Goal: Navigation & Orientation: Locate item on page

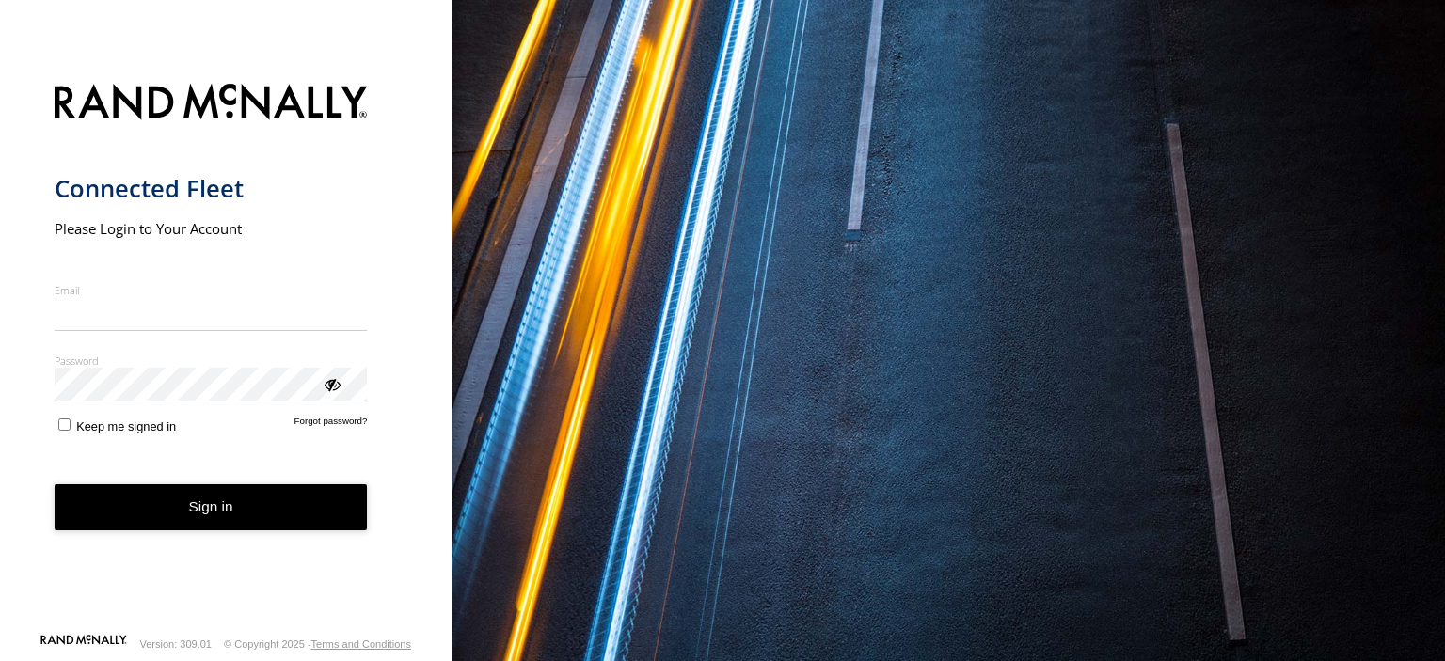
type input "**********"
click at [240, 523] on button "Sign in" at bounding box center [211, 507] width 313 height 46
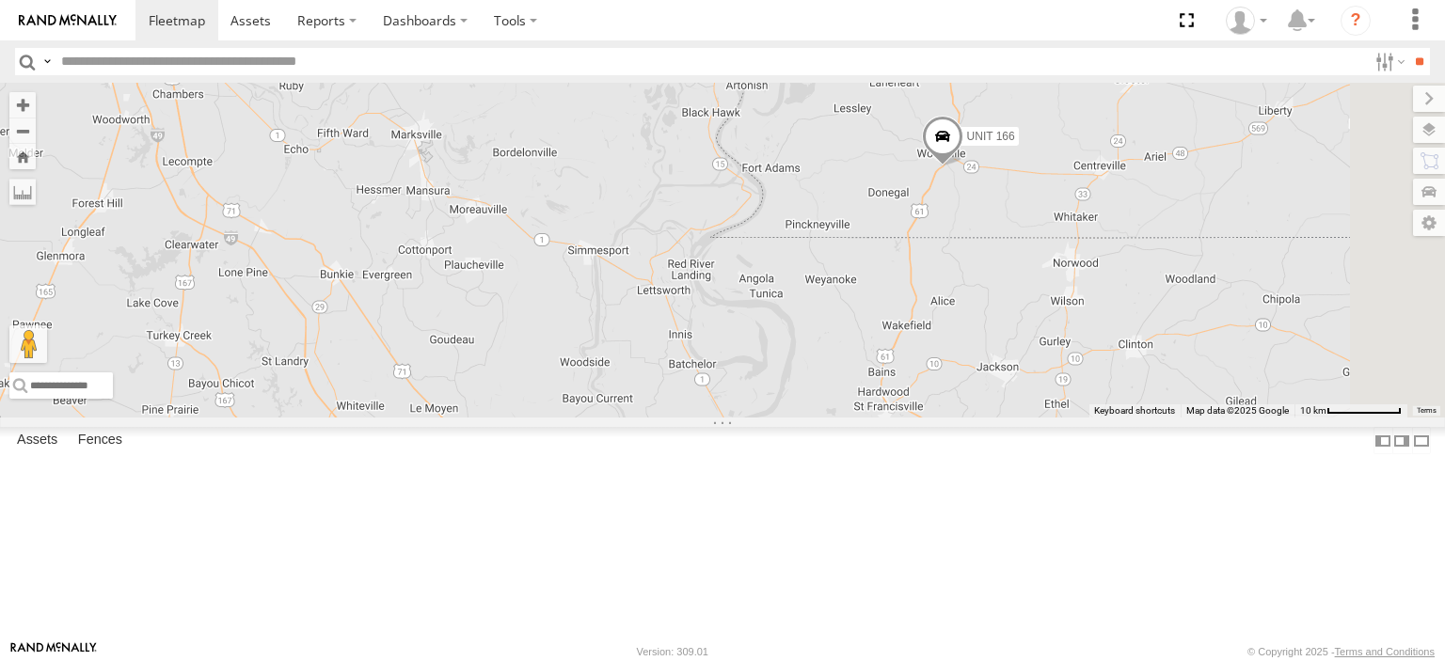
drag, startPoint x: 931, startPoint y: 460, endPoint x: 696, endPoint y: 272, distance: 301.1
click at [699, 276] on div "UNIT 166" at bounding box center [722, 250] width 1445 height 335
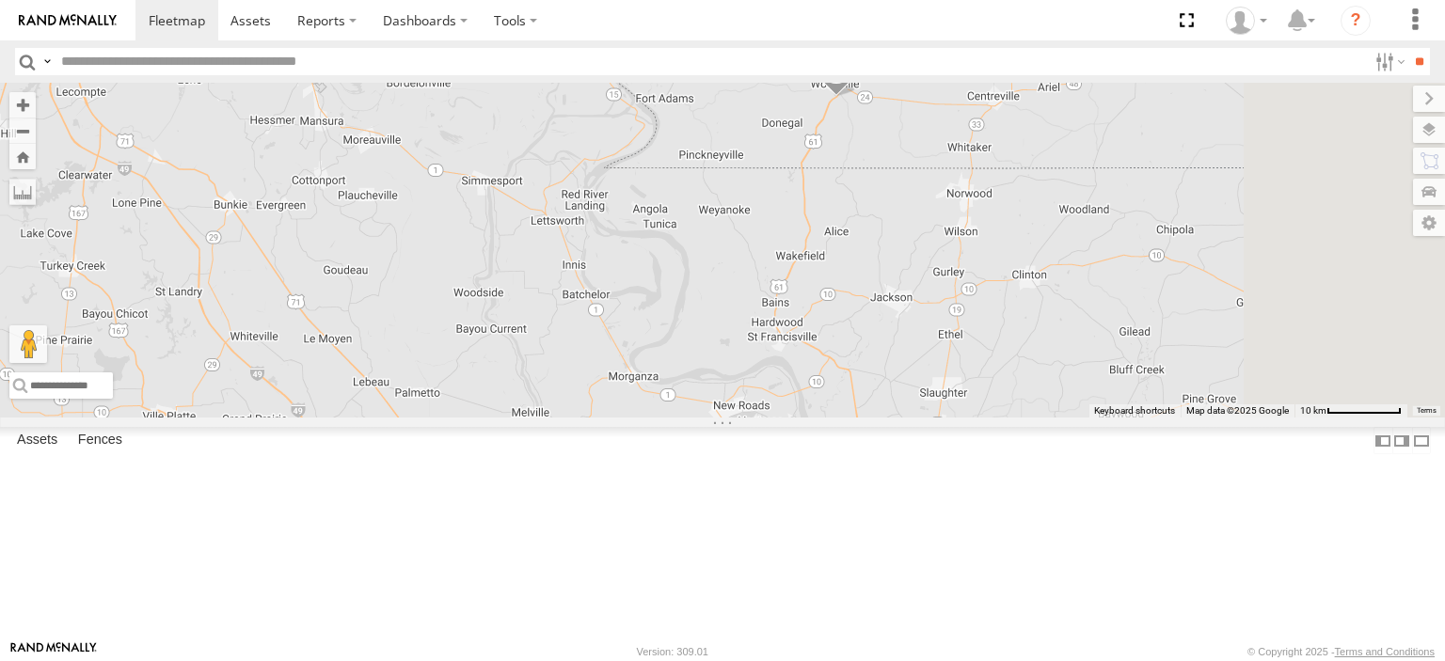
drag, startPoint x: 924, startPoint y: 480, endPoint x: 851, endPoint y: 308, distance: 186.7
click at [851, 308] on div "UNIT 166" at bounding box center [722, 250] width 1445 height 335
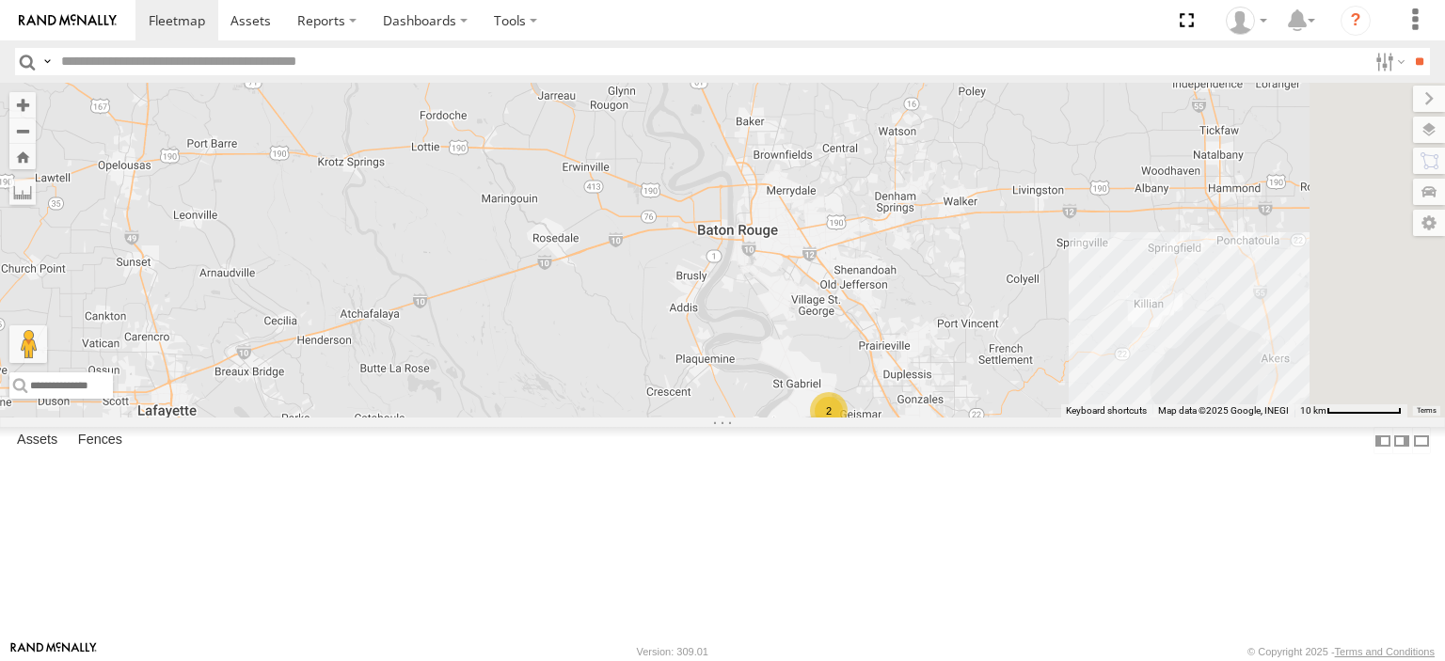
drag, startPoint x: 986, startPoint y: 480, endPoint x: 900, endPoint y: 382, distance: 130.0
click at [900, 382] on div "UNIT 166 2" at bounding box center [722, 250] width 1445 height 335
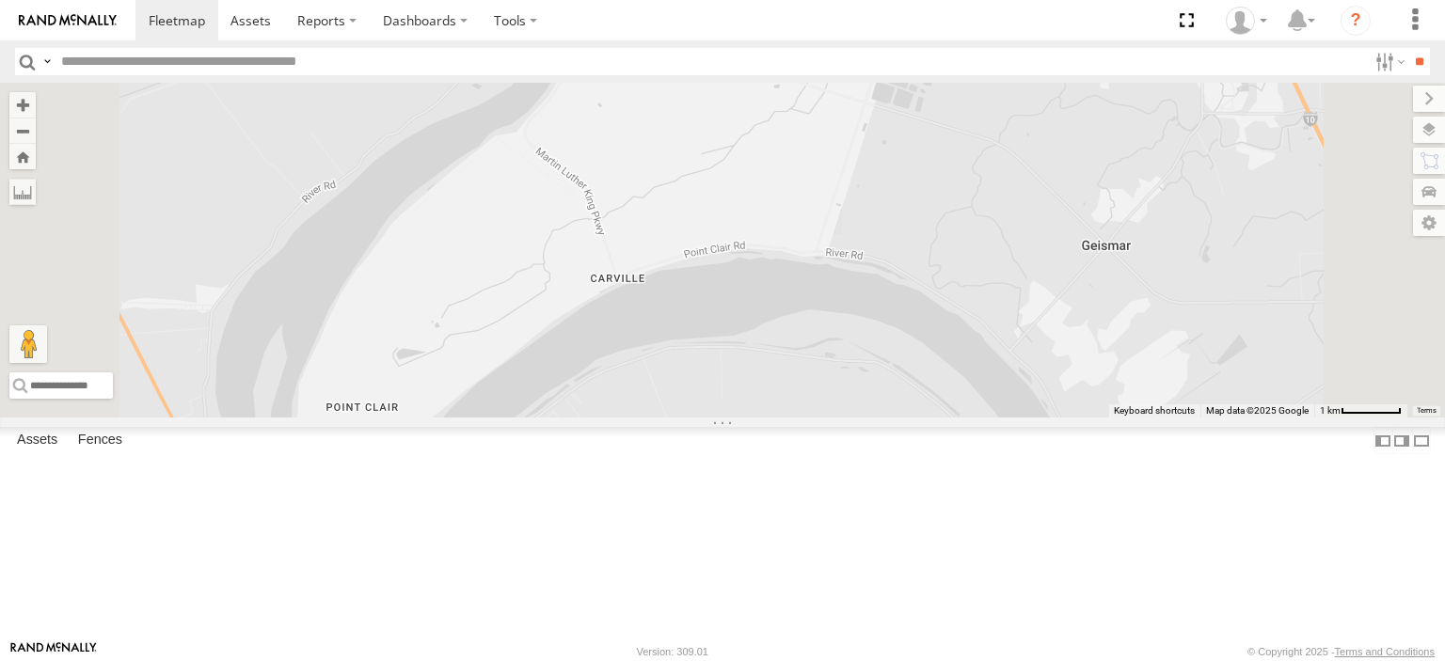
drag, startPoint x: 959, startPoint y: 313, endPoint x: 1024, endPoint y: 651, distance: 343.8
click at [1024, 651] on body at bounding box center [722, 330] width 1445 height 661
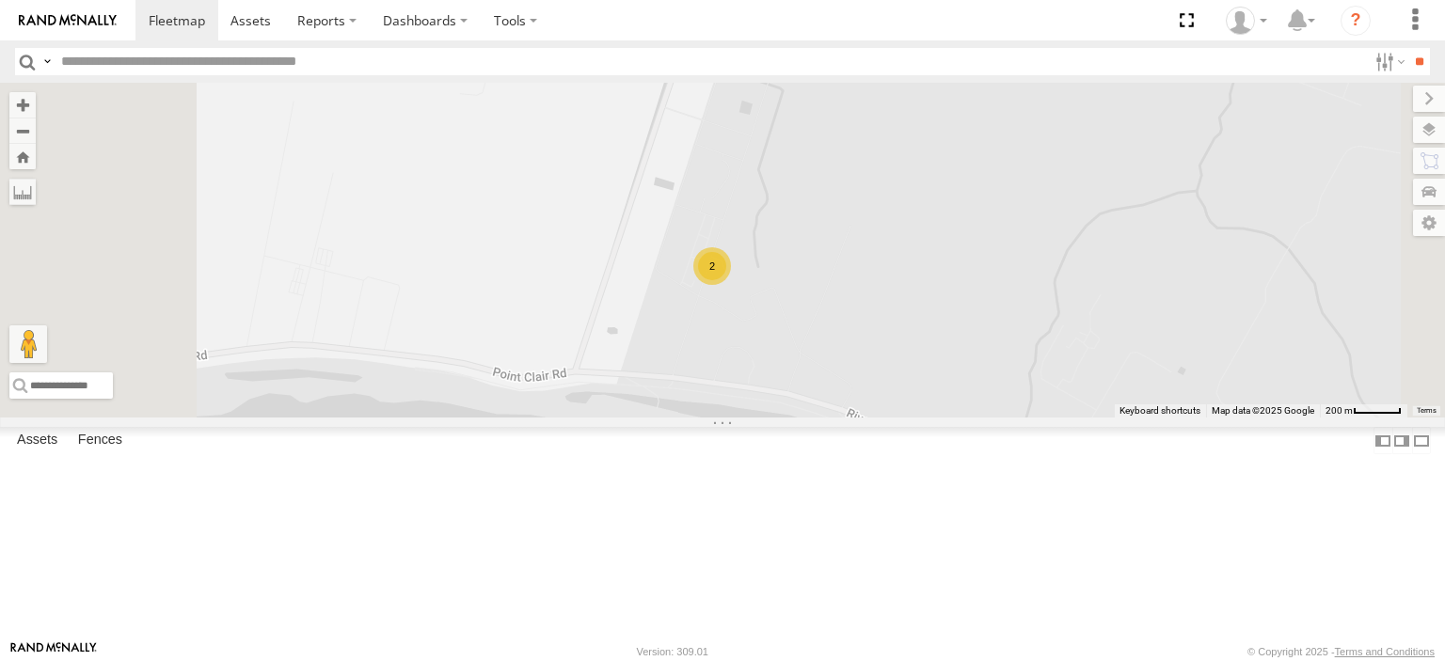
drag, startPoint x: 1019, startPoint y: 360, endPoint x: 1042, endPoint y: 468, distance: 110.7
click at [1042, 418] on div "UNIT 166 2" at bounding box center [722, 250] width 1445 height 335
